Goal: Information Seeking & Learning: Understand process/instructions

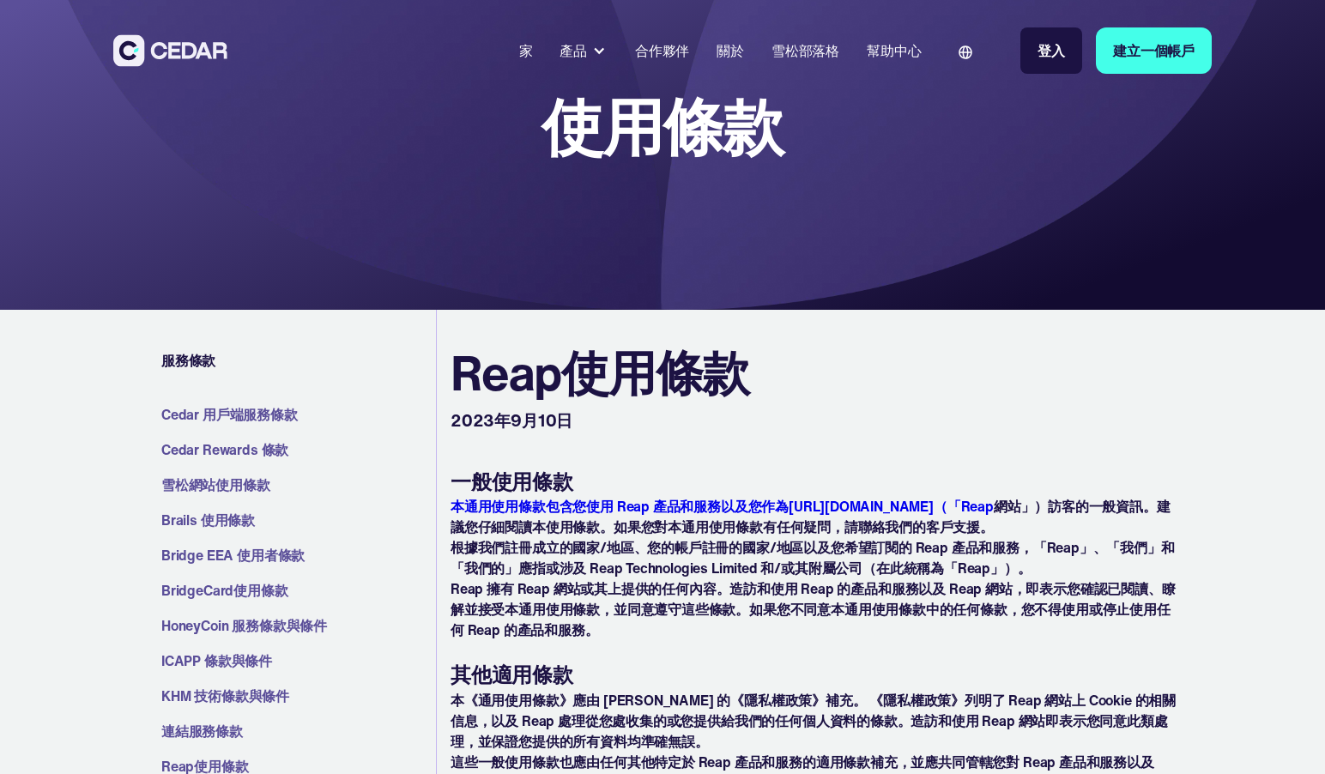
click at [538, 36] on link "家" at bounding box center [525, 51] width 27 height 38
click at [528, 54] on font "家" at bounding box center [526, 50] width 14 height 17
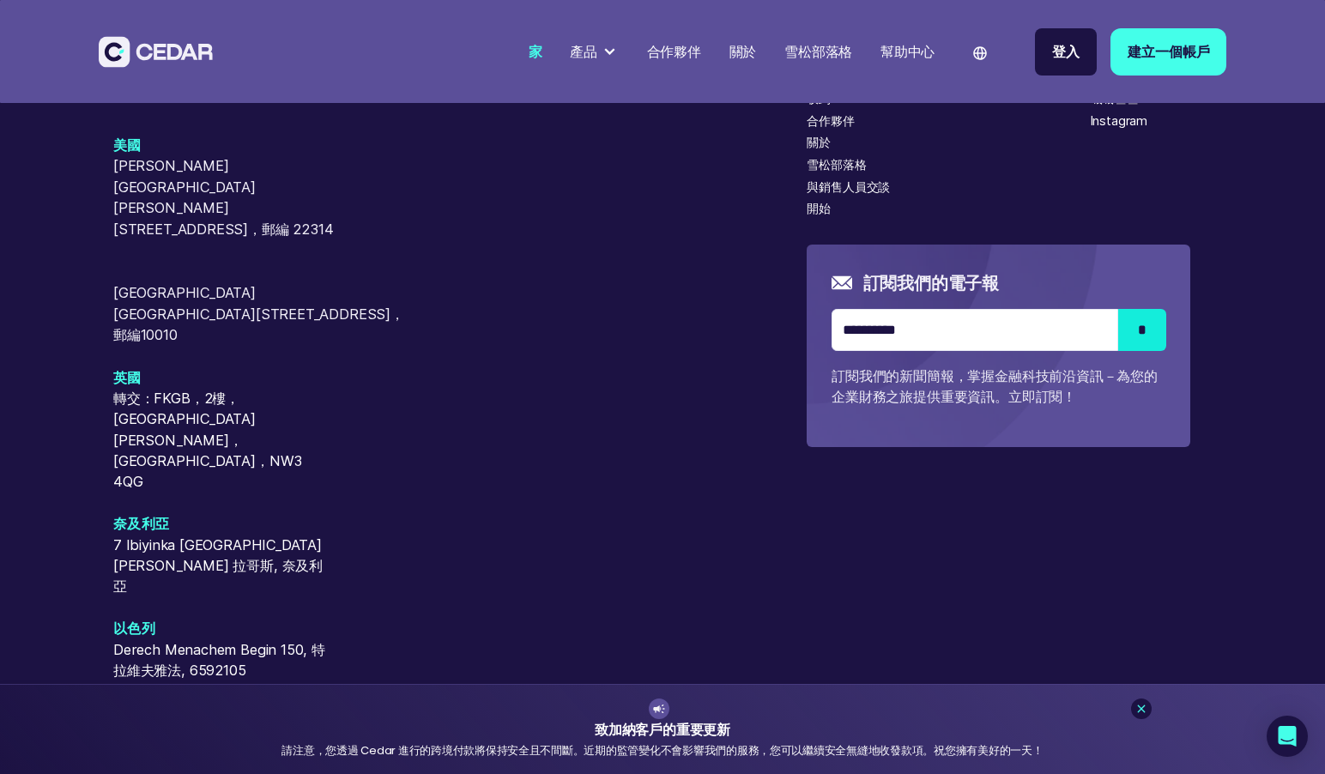
scroll to position [7311, 0]
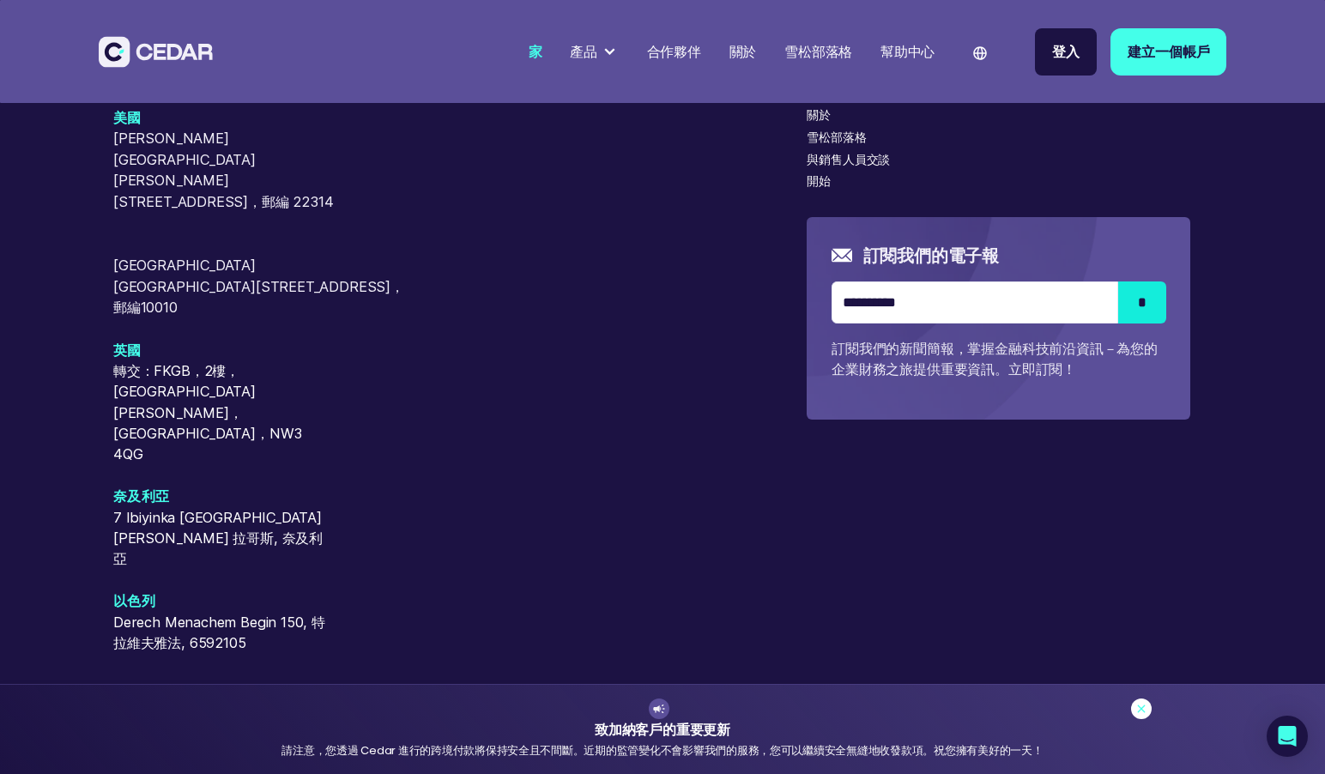
click at [1143, 711] on icon at bounding box center [1141, 709] width 14 height 14
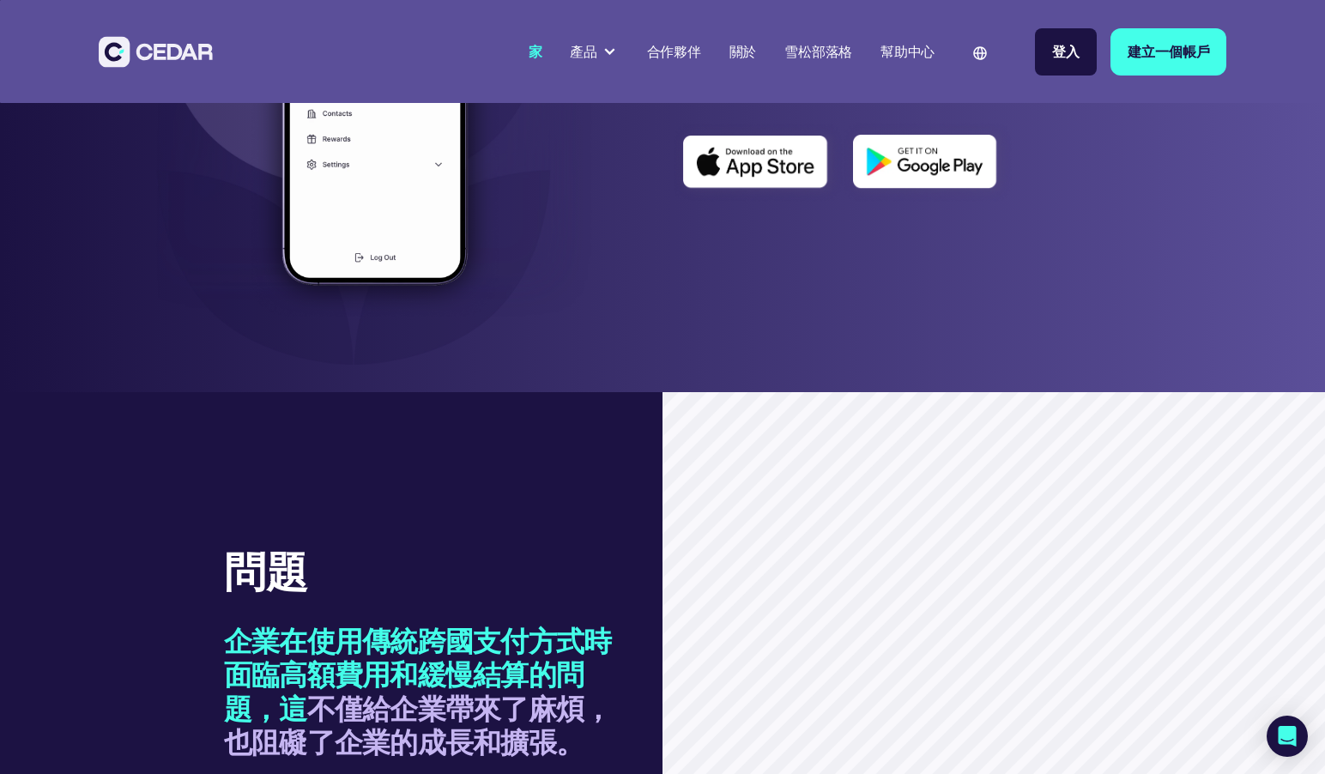
scroll to position [673, 0]
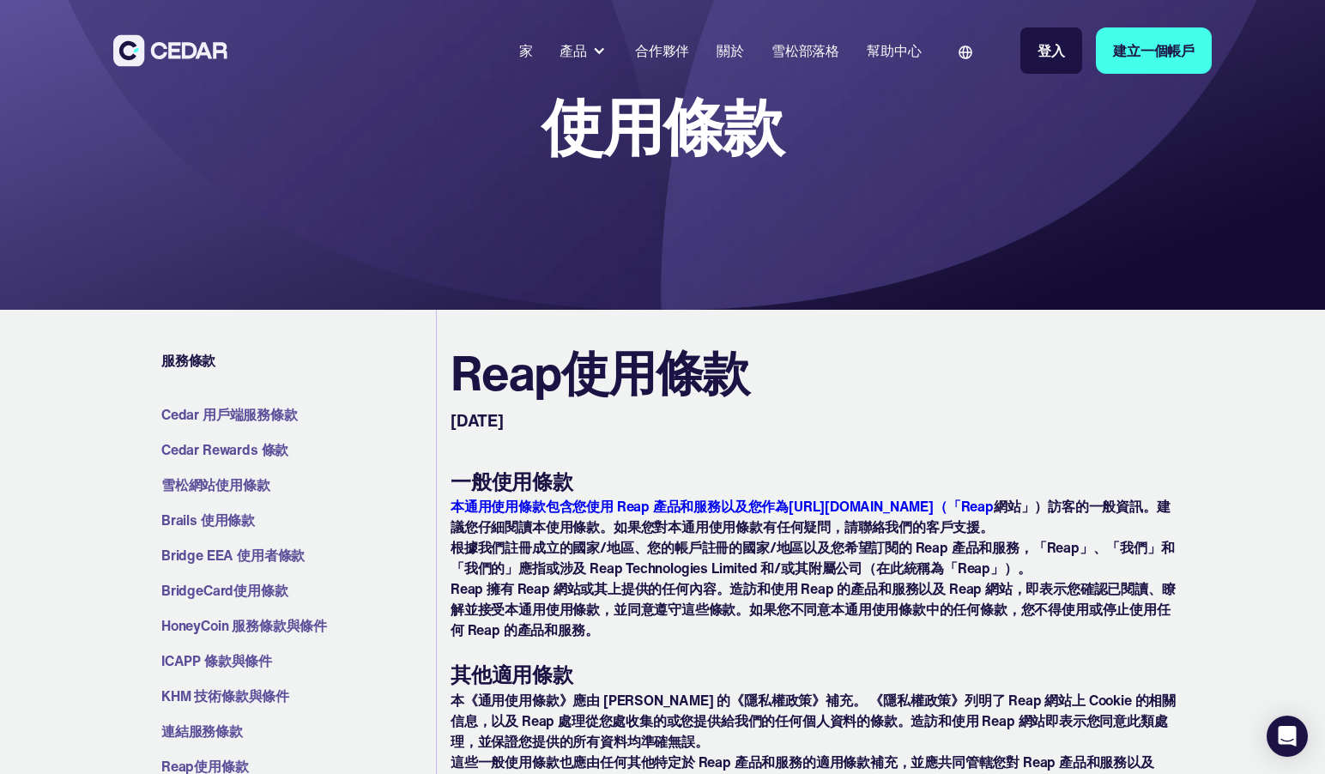
click at [665, 505] on font "本通用使用條款包含您使用 Reap 產品和服務以及您作為[URL][DOMAIN_NAME]（「Reap" at bounding box center [721, 506] width 543 height 21
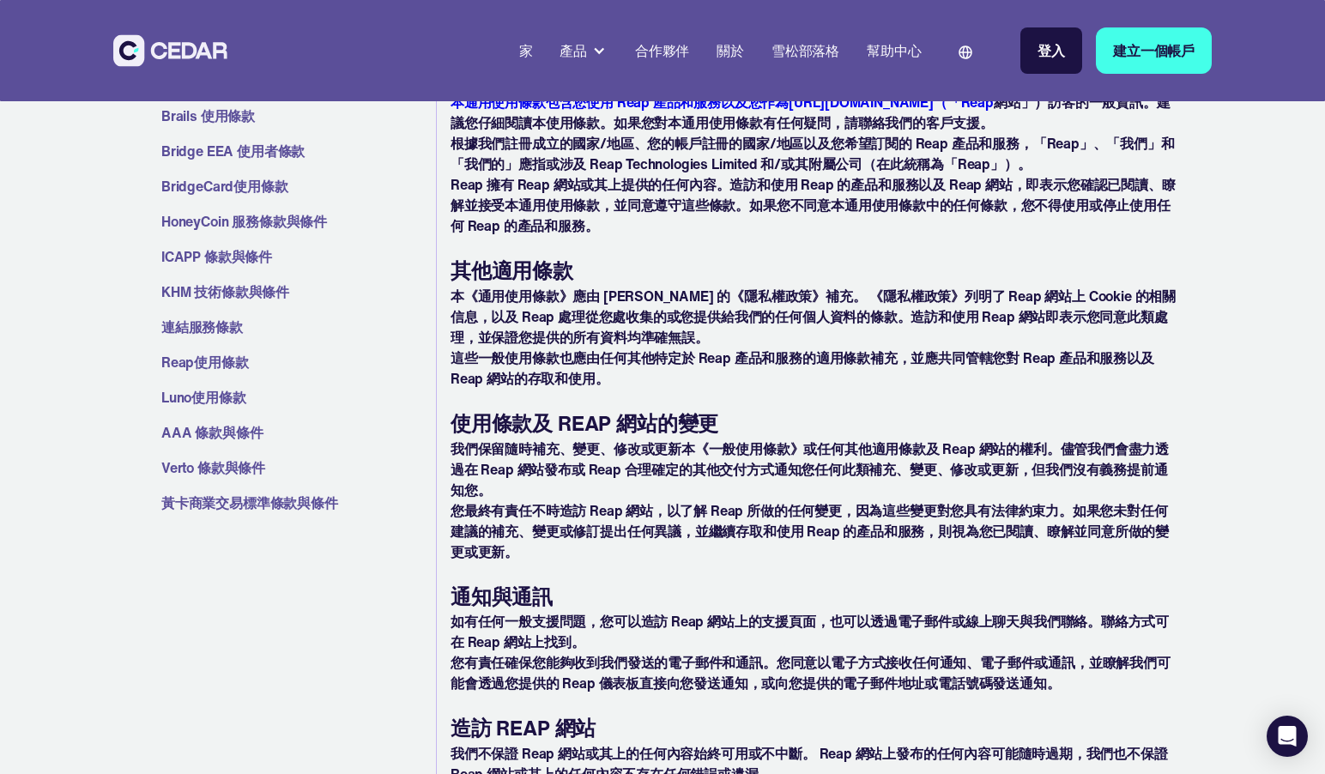
scroll to position [201, 0]
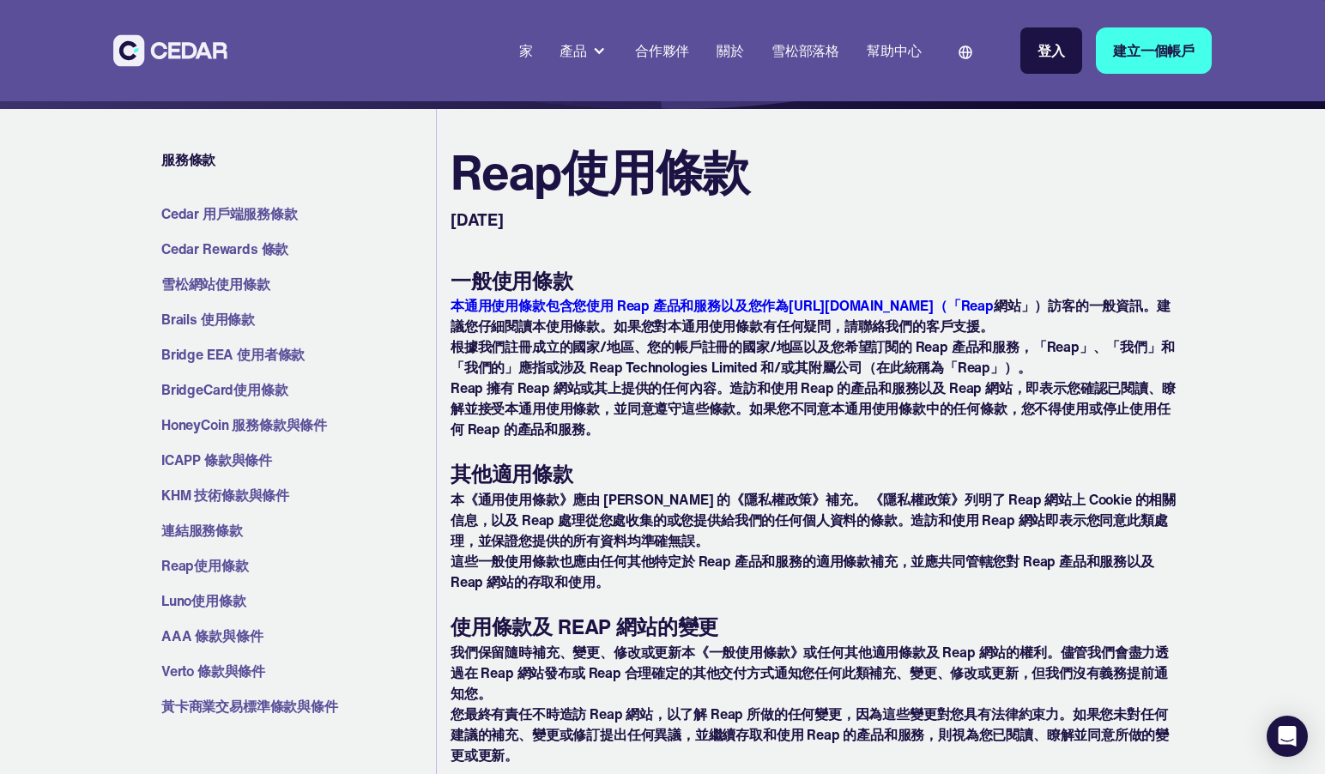
click at [519, 47] on font "家" at bounding box center [526, 50] width 14 height 17
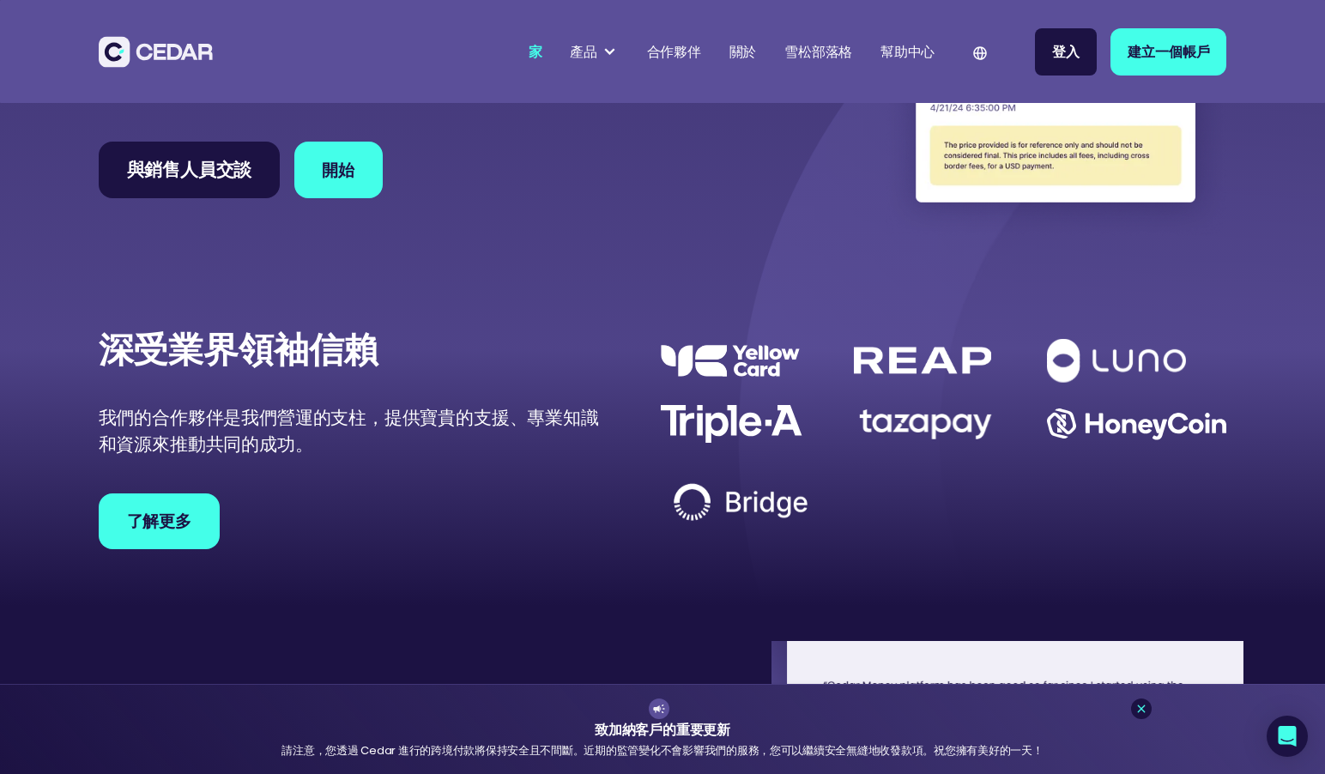
scroll to position [4898, 0]
